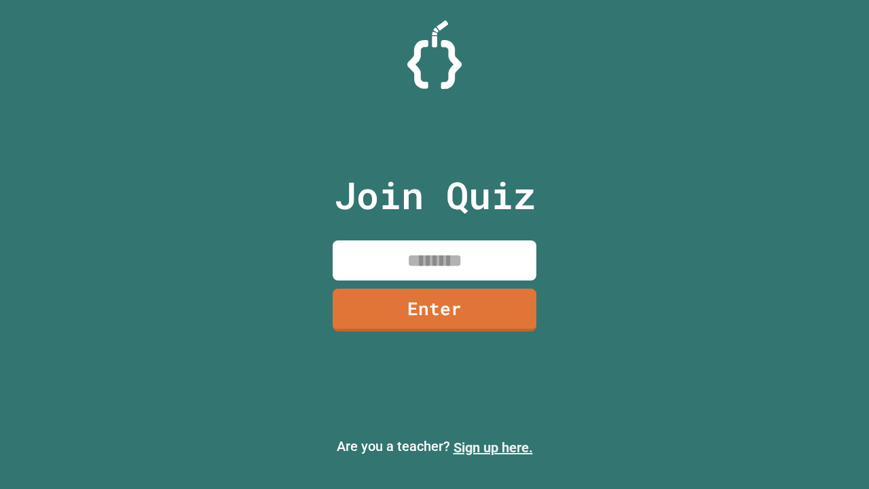
click at [493, 447] on link "Sign up here." at bounding box center [492, 447] width 79 height 16
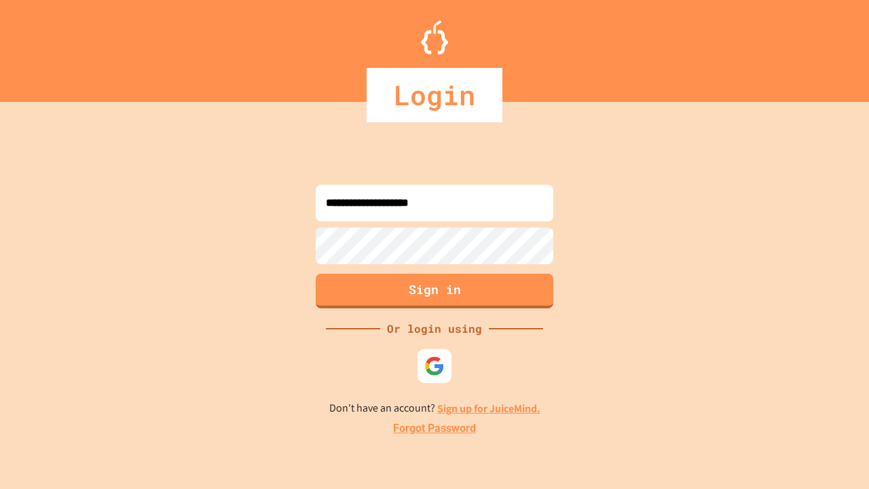
type input "**********"
